Goal: Find specific page/section: Find specific page/section

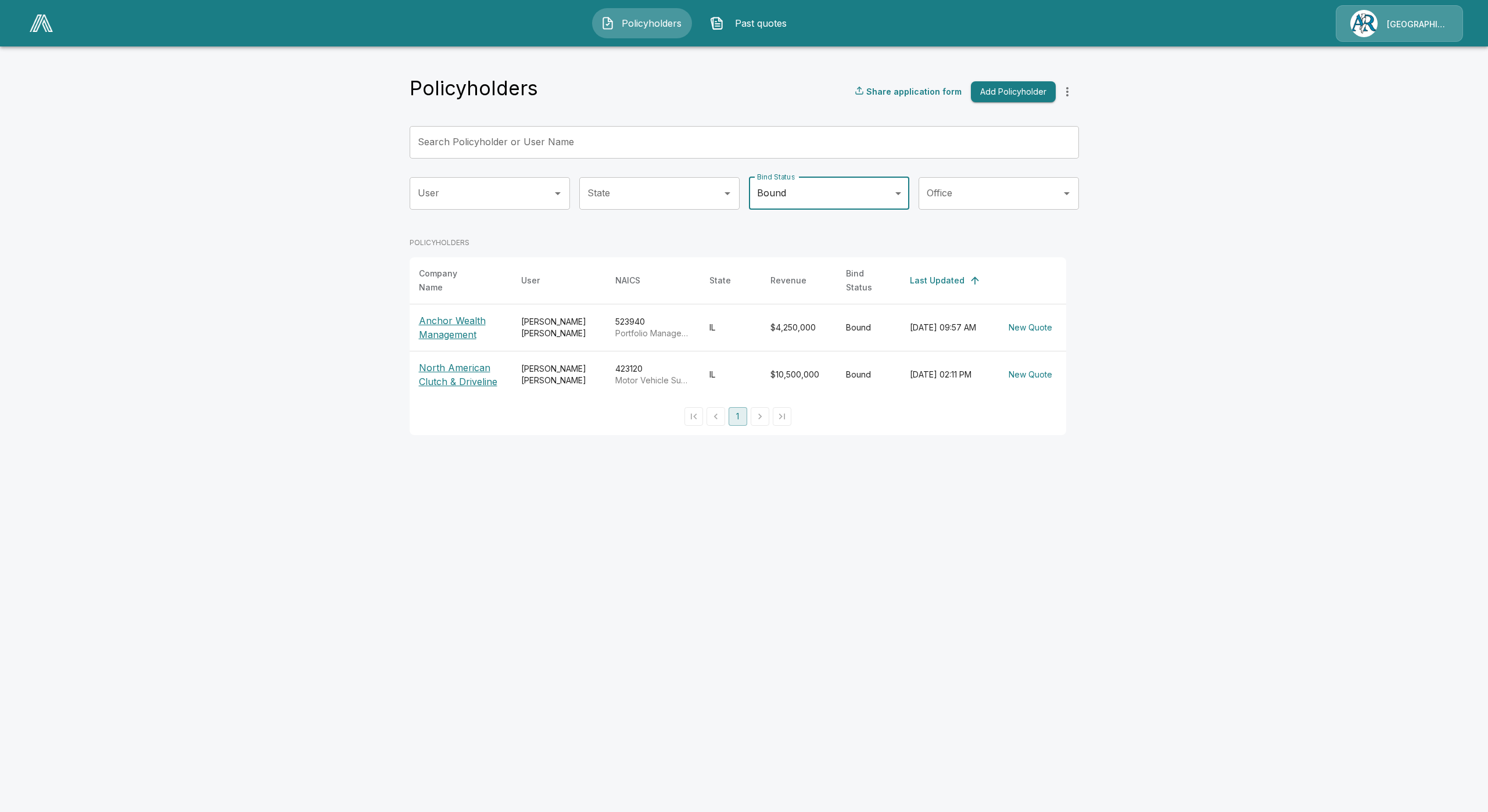
drag, startPoint x: 0, startPoint y: 0, endPoint x: 774, endPoint y: 83, distance: 778.4
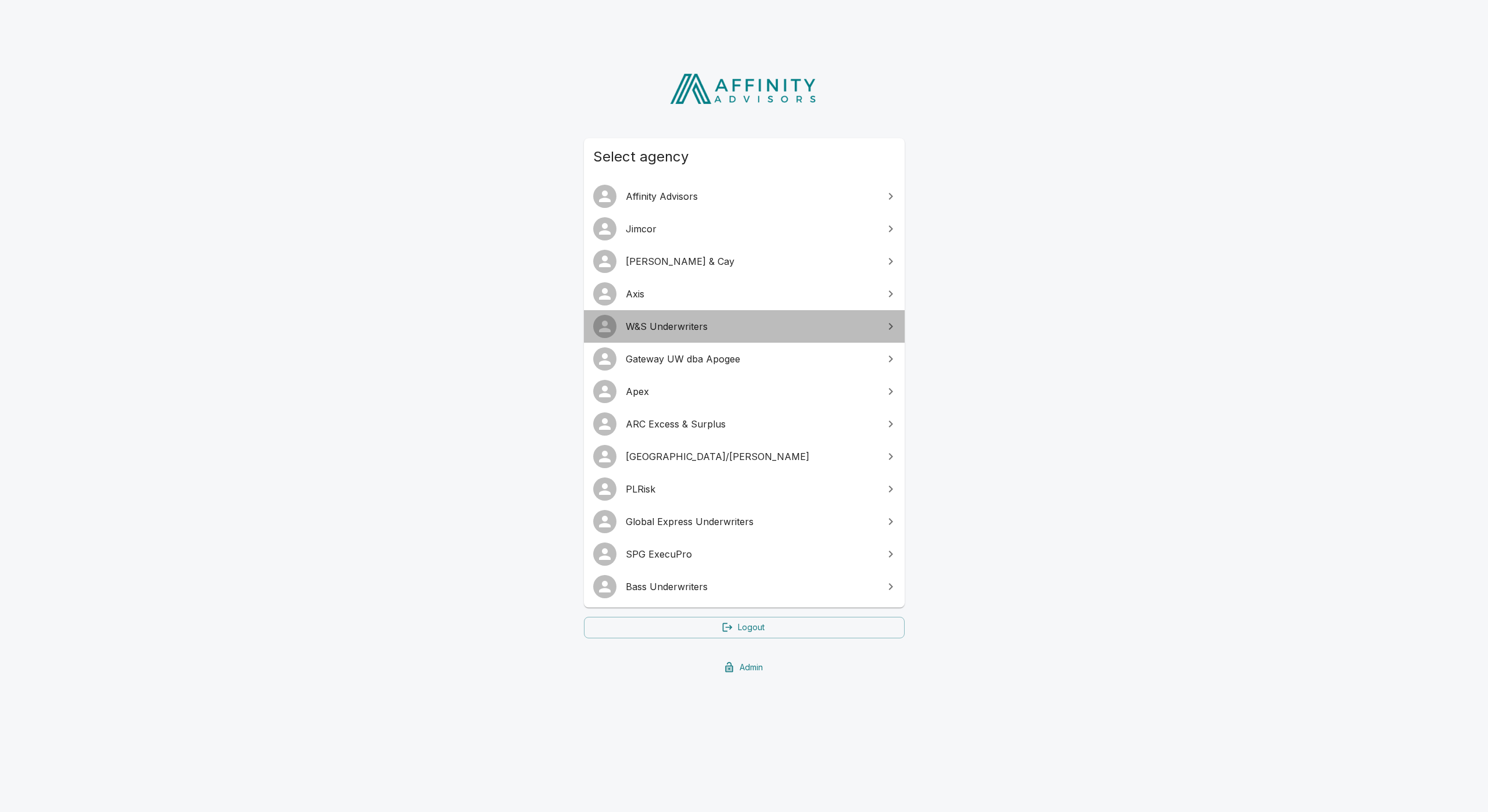
drag, startPoint x: 713, startPoint y: 331, endPoint x: 707, endPoint y: 331, distance: 6.0
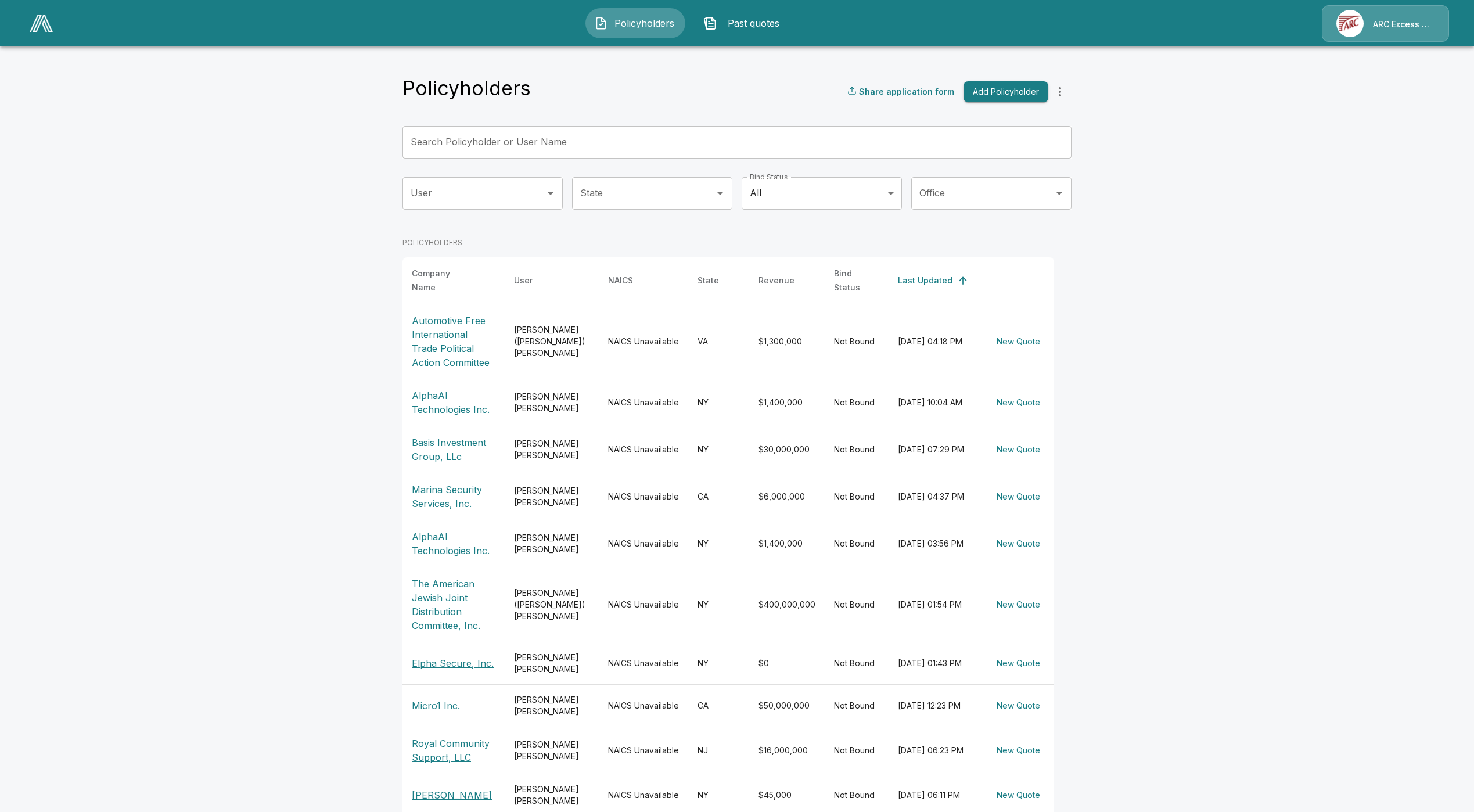
click at [550, 193] on icon "Open" at bounding box center [551, 193] width 14 height 14
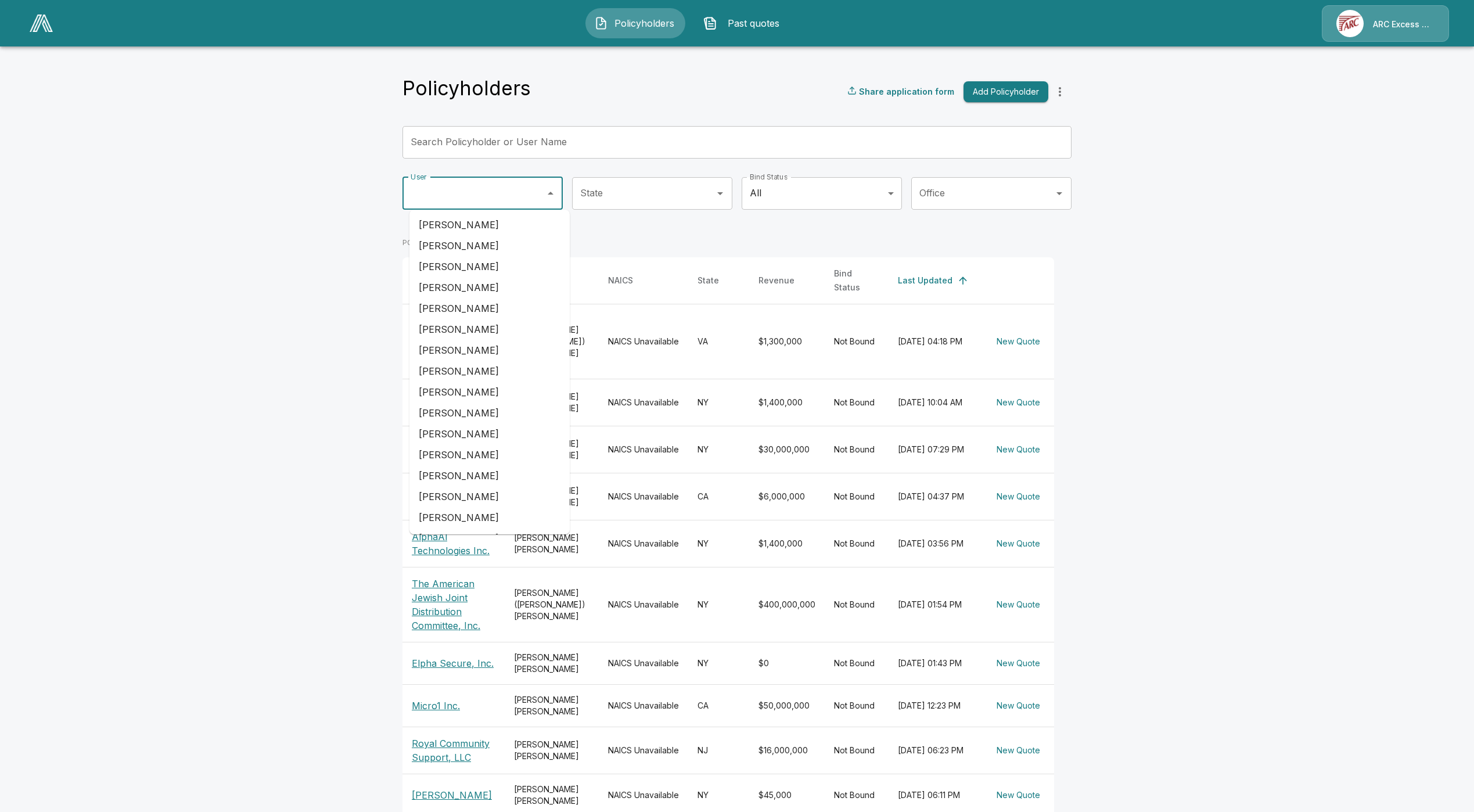
click at [457, 385] on li "Greg Lee" at bounding box center [489, 392] width 161 height 21
type input "********"
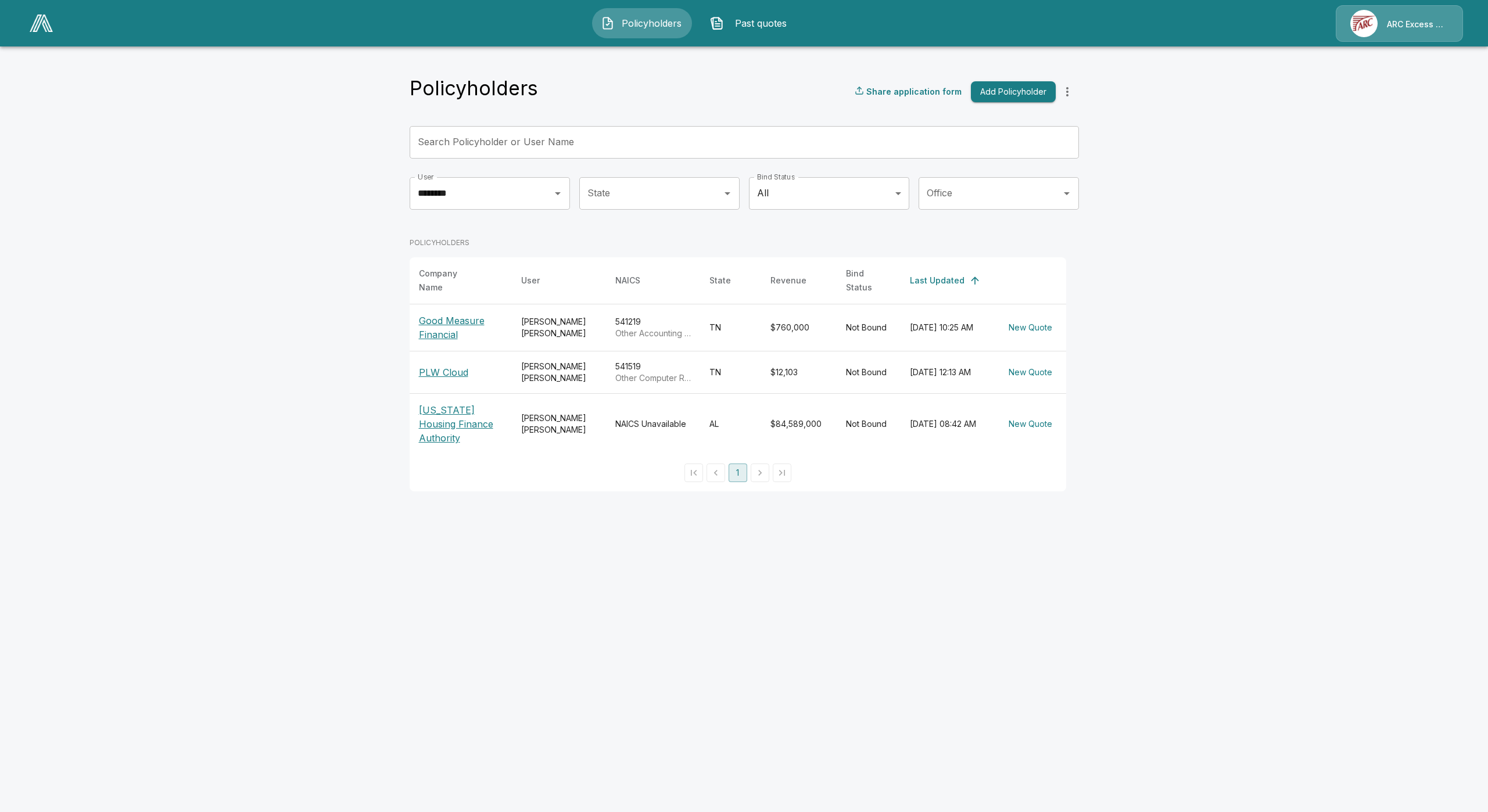
click at [454, 327] on p "Good Measure Financial" at bounding box center [460, 327] width 83 height 28
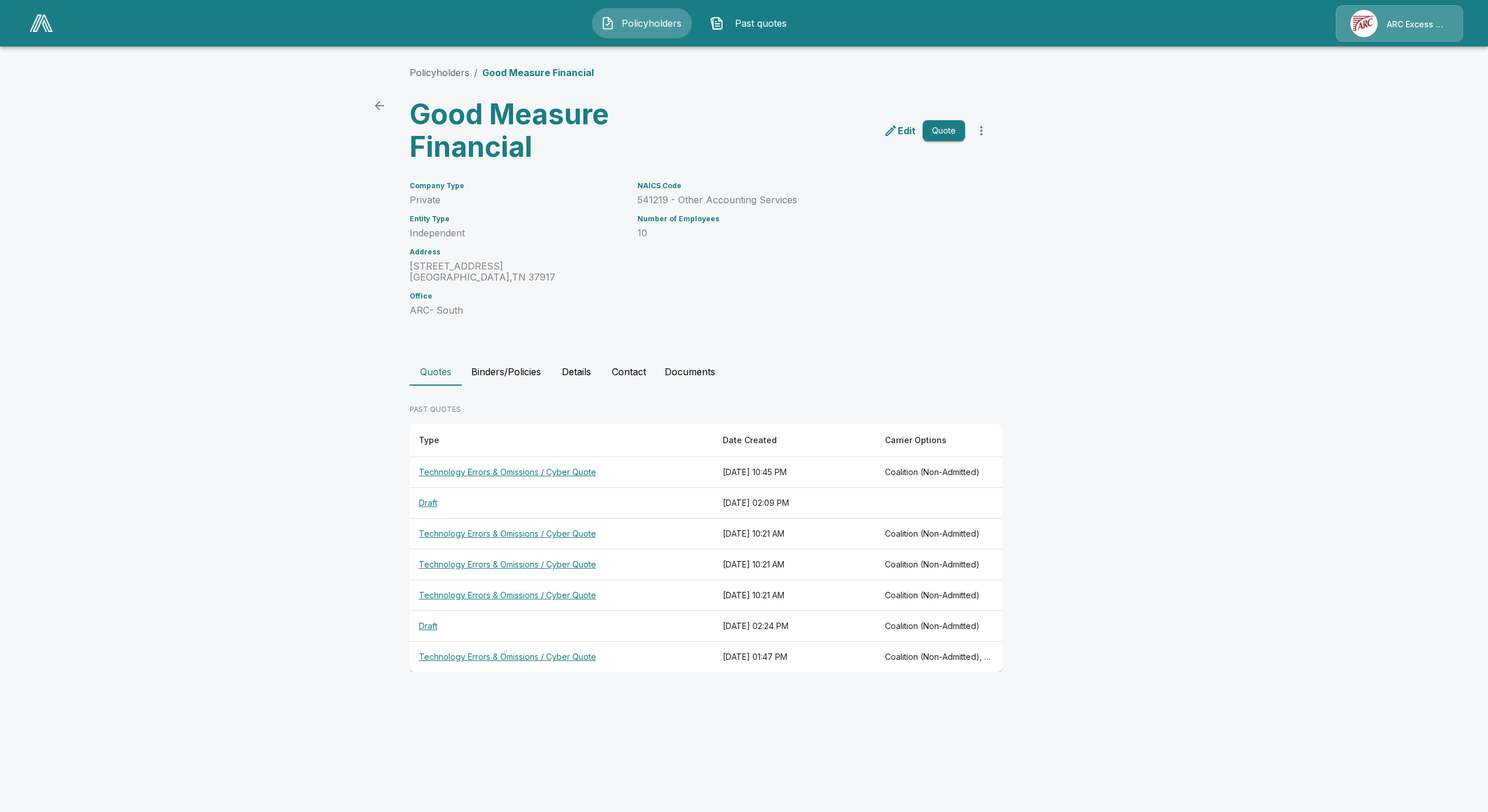
click at [466, 466] on th "Technology Errors & Omissions / Cyber Quote" at bounding box center [561, 472] width 304 height 31
click at [502, 654] on th "Technology Errors & Omissions / Cyber Quote" at bounding box center [561, 657] width 304 height 31
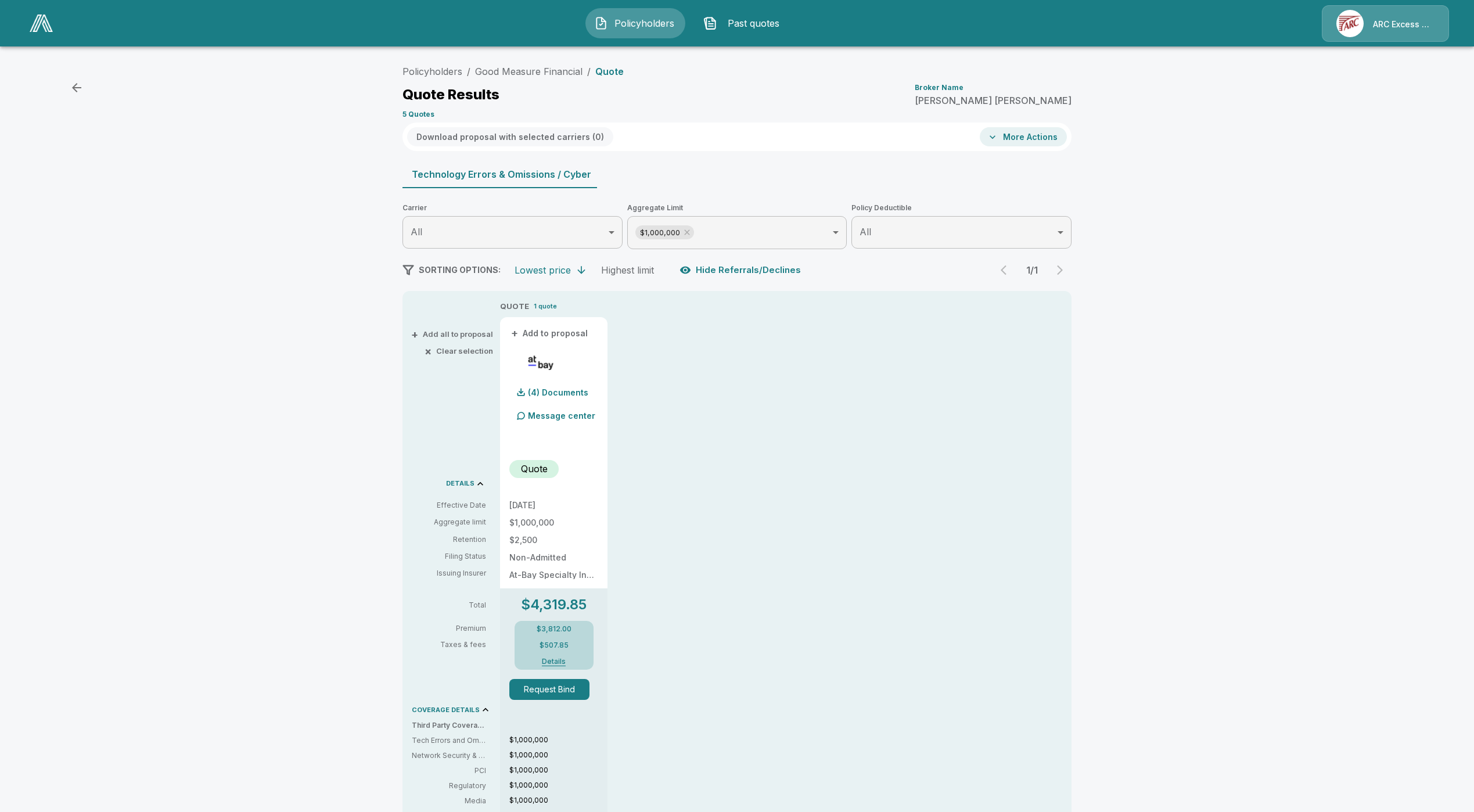
drag, startPoint x: 339, startPoint y: 541, endPoint x: 342, endPoint y: 527, distance: 14.3
